Goal: Task Accomplishment & Management: Use online tool/utility

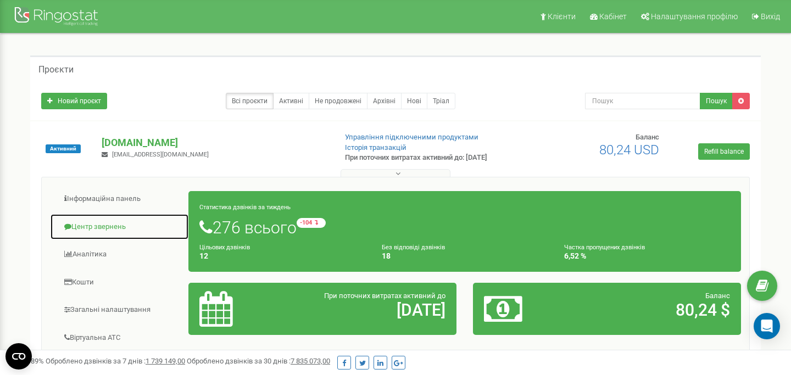
click at [92, 223] on link "Центр звернень" at bounding box center [119, 227] width 139 height 27
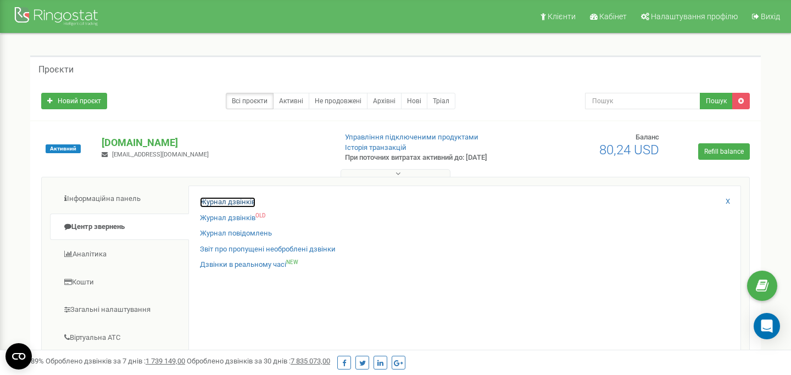
click at [248, 205] on link "Журнал дзвінків" at bounding box center [227, 202] width 55 height 10
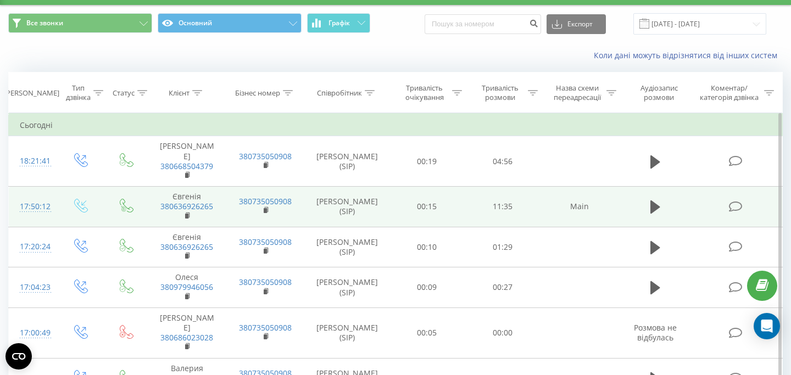
scroll to position [29, 0]
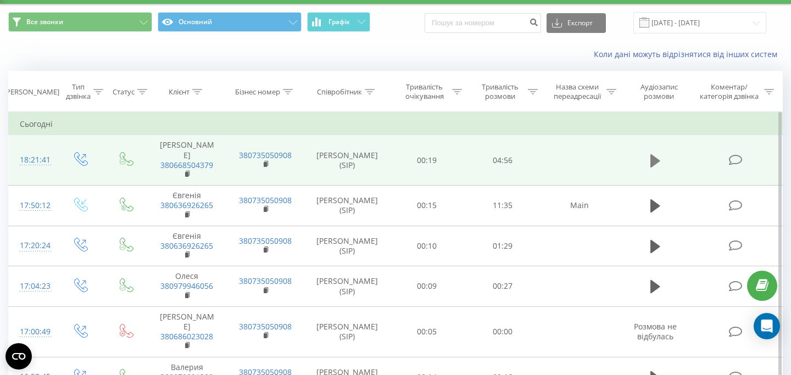
click at [657, 155] on icon at bounding box center [655, 160] width 10 height 13
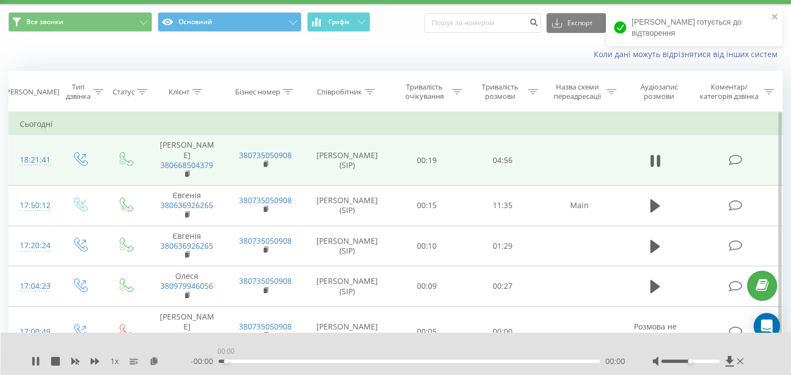
click at [226, 361] on div "00:00" at bounding box center [409, 361] width 381 height 3
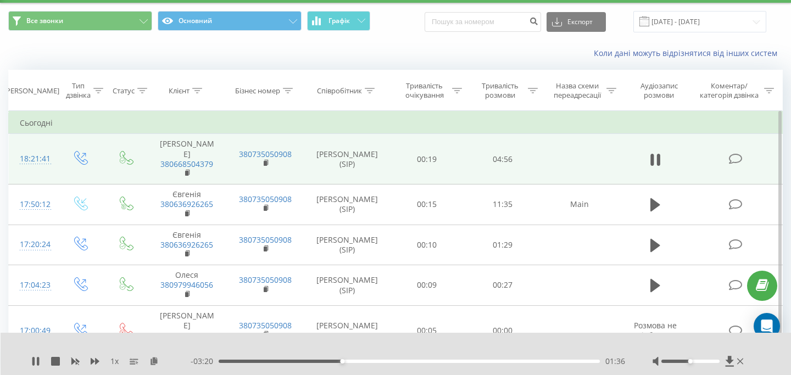
scroll to position [0, 0]
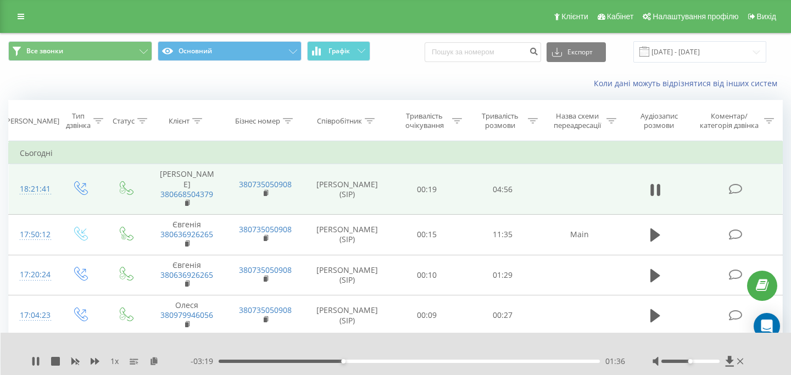
click at [427, 81] on div "Коли дані можуть відрізнятися вiд інших систем" at bounding box center [543, 83] width 494 height 11
click at [419, 60] on div "Все звонки Основний Графік Експорт .csv .xls .xlsx 19.08.2025 - 19.09.2025" at bounding box center [395, 51] width 774 height 21
click at [430, 82] on div "Коли дані можуть відрізнятися вiд інших систем" at bounding box center [543, 83] width 494 height 11
click at [415, 58] on div "Все звонки Основний Графік Експорт .csv .xls .xlsx 19.08.2025 - 19.09.2025" at bounding box center [395, 51] width 774 height 21
click at [393, 44] on div "Все звонки Основний Графік Експорт .csv .xls .xlsx 19.08.2025 - 19.09.2025" at bounding box center [395, 51] width 774 height 21
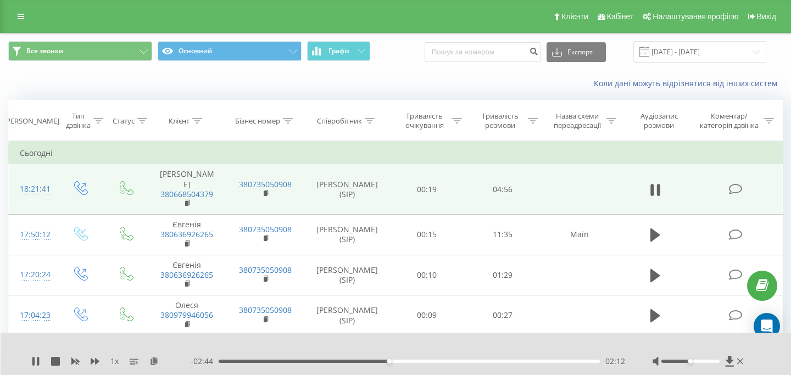
click at [342, 81] on div "Коли дані можуть відрізнятися вiд інших систем" at bounding box center [543, 83] width 494 height 11
click at [35, 360] on icon at bounding box center [35, 361] width 9 height 9
click at [428, 60] on div "Все звонки Основний Графік Експорт .csv .xls .xlsx 19.08.2025 - 19.09.2025" at bounding box center [395, 51] width 774 height 21
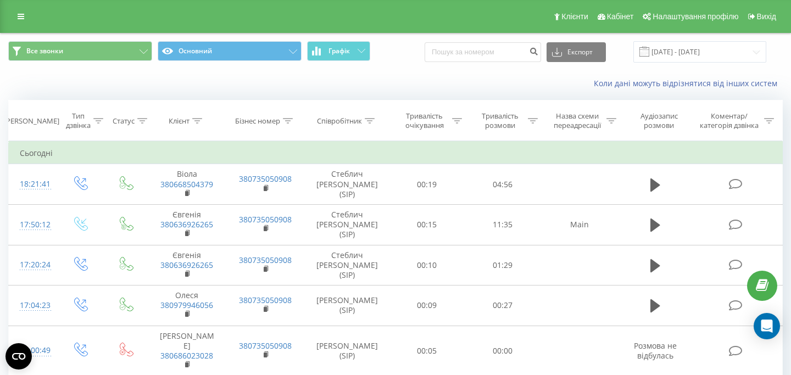
click at [424, 82] on div "Коли дані можуть відрізнятися вiд інших систем" at bounding box center [543, 83] width 494 height 11
click at [406, 58] on div "Все звонки Основний Графік Експорт .csv .xls .xlsx 19.08.2025 - 19.09.2025" at bounding box center [395, 51] width 774 height 21
click at [425, 74] on div "Коли дані можуть відрізнятися вiд інших систем" at bounding box center [396, 83] width 790 height 26
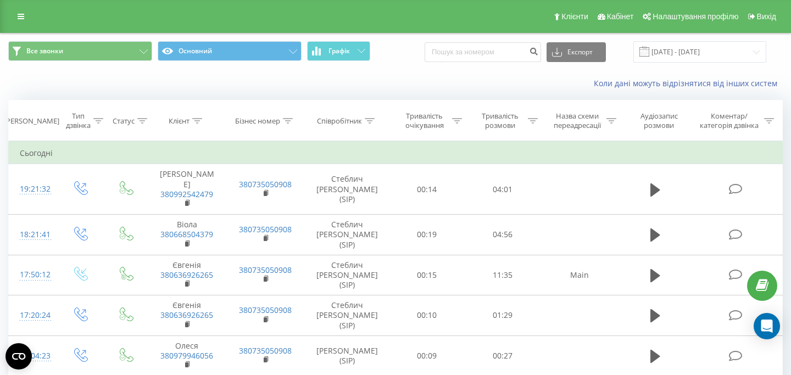
click at [404, 79] on div "Коли дані можуть відрізнятися вiд інших систем" at bounding box center [543, 83] width 494 height 11
click at [463, 77] on div "Коли дані можуть відрізнятися вiд інших систем" at bounding box center [396, 83] width 790 height 26
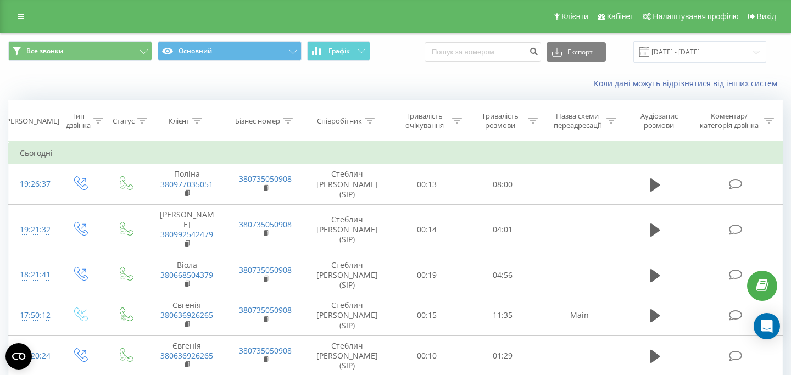
click at [418, 73] on div "Коли дані можуть відрізнятися вiд інших систем" at bounding box center [396, 83] width 790 height 26
